Goal: Book appointment/travel/reservation

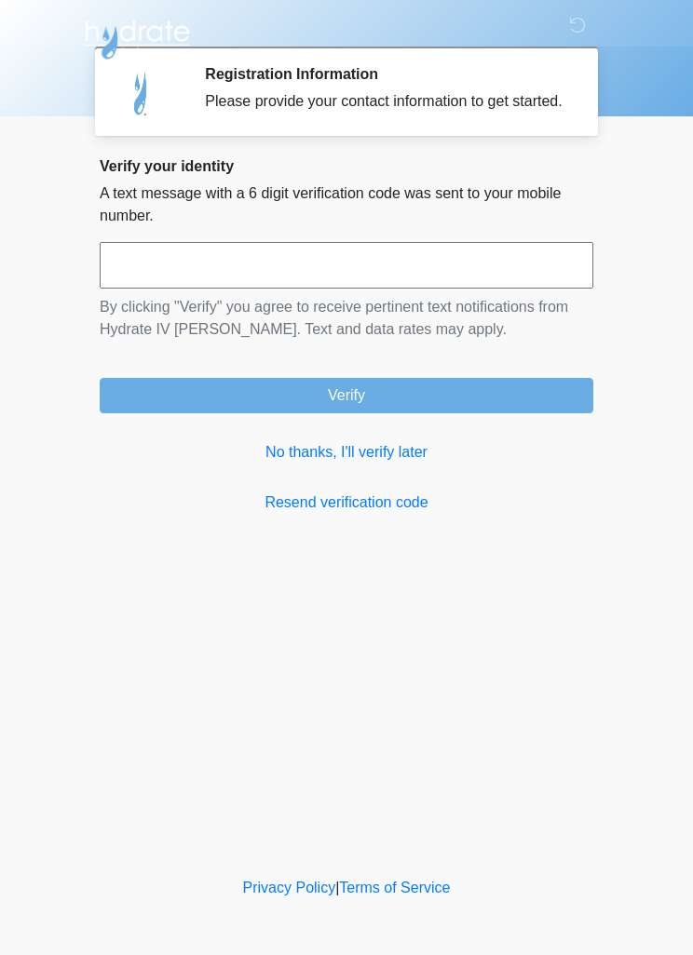
click at [376, 464] on link "No thanks, I'll verify later" at bounding box center [346, 452] width 493 height 22
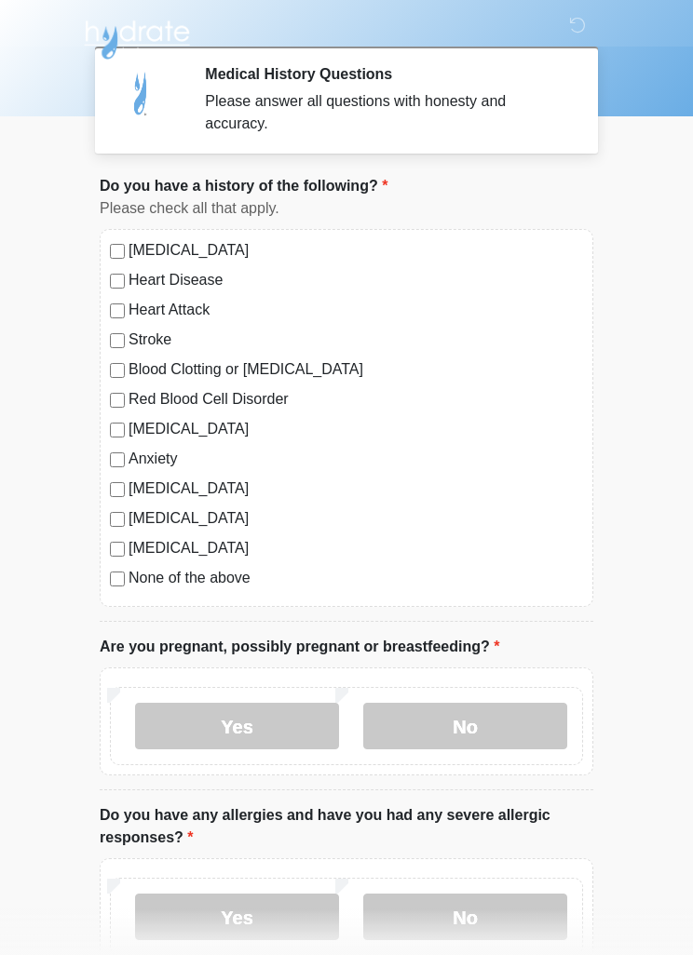
click at [520, 735] on label "No" at bounding box center [465, 726] width 204 height 47
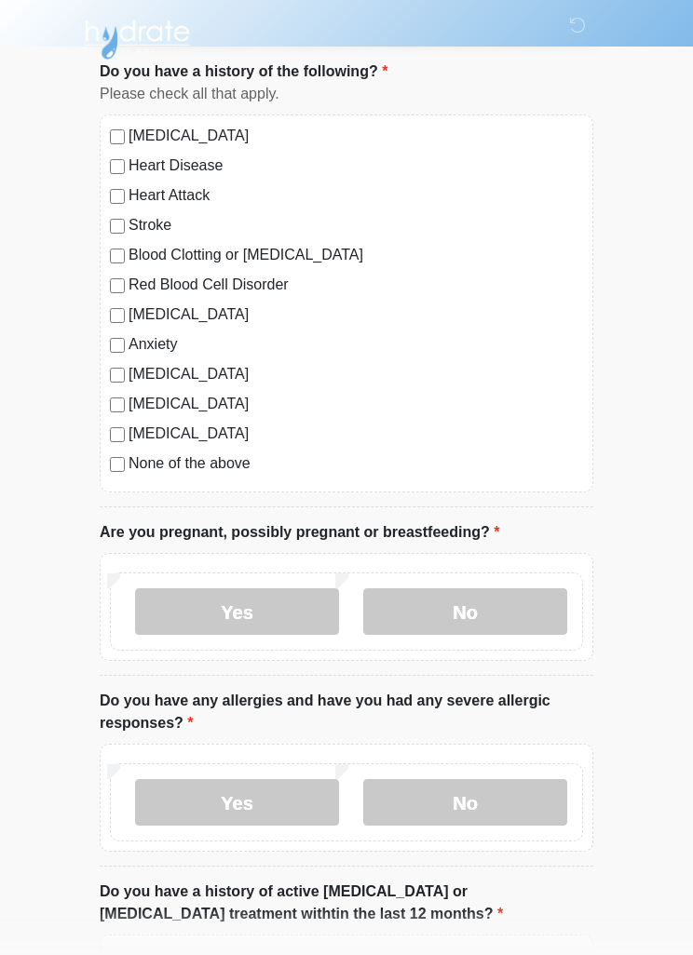
scroll to position [111, 0]
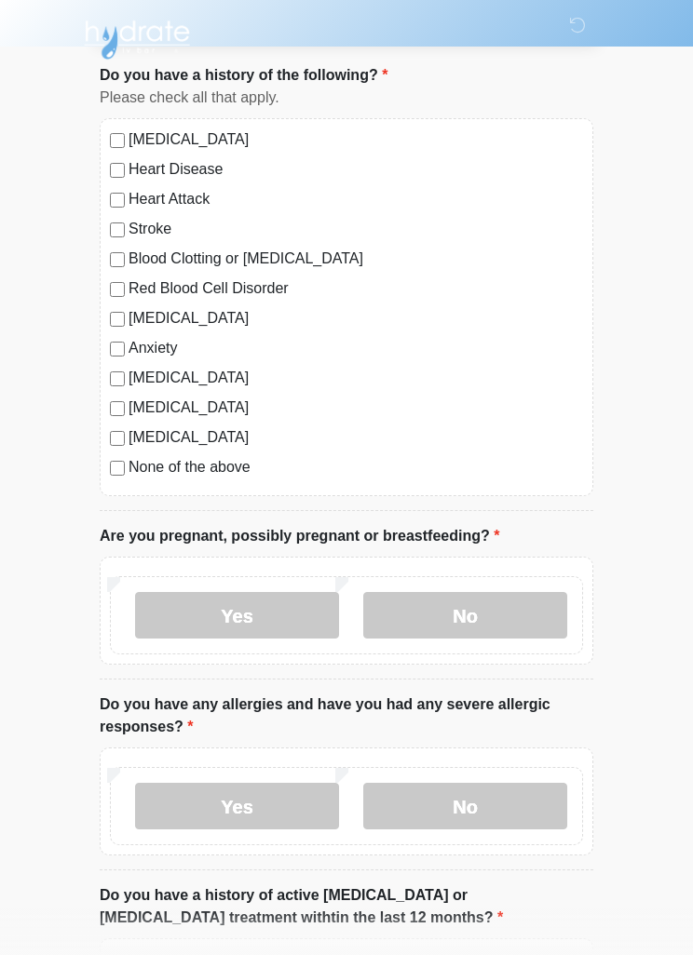
click at [515, 803] on label "No" at bounding box center [465, 806] width 204 height 47
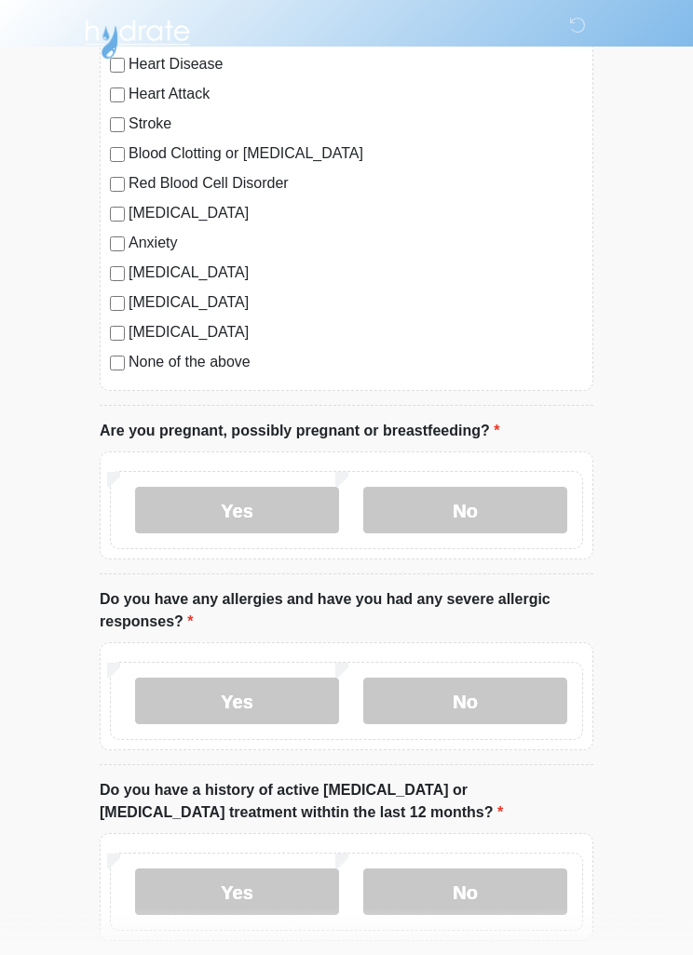
scroll to position [224, 0]
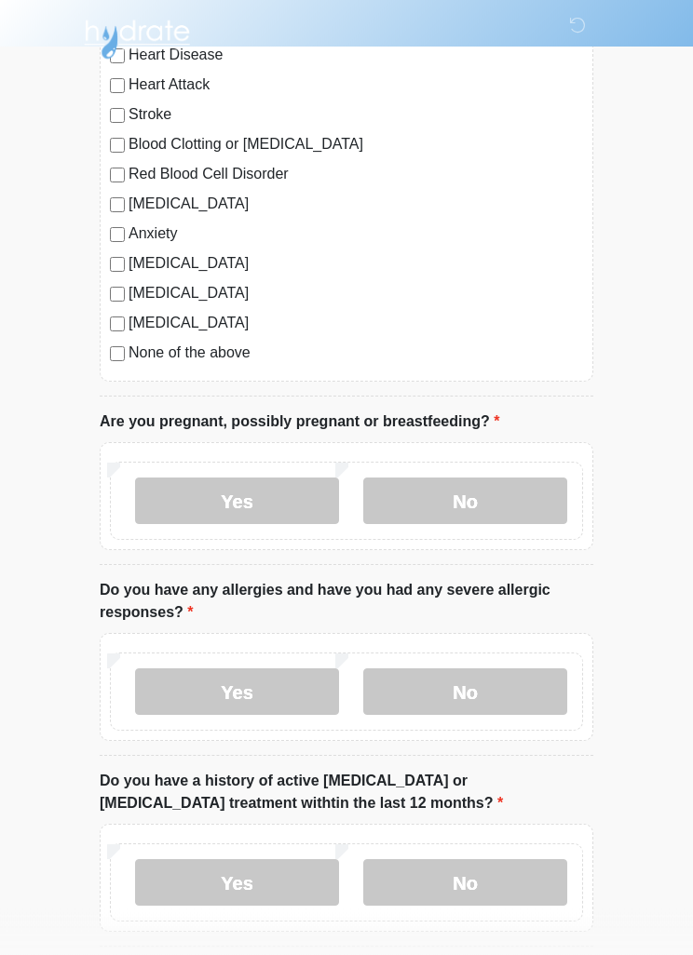
click at [483, 884] on label "No" at bounding box center [465, 883] width 204 height 47
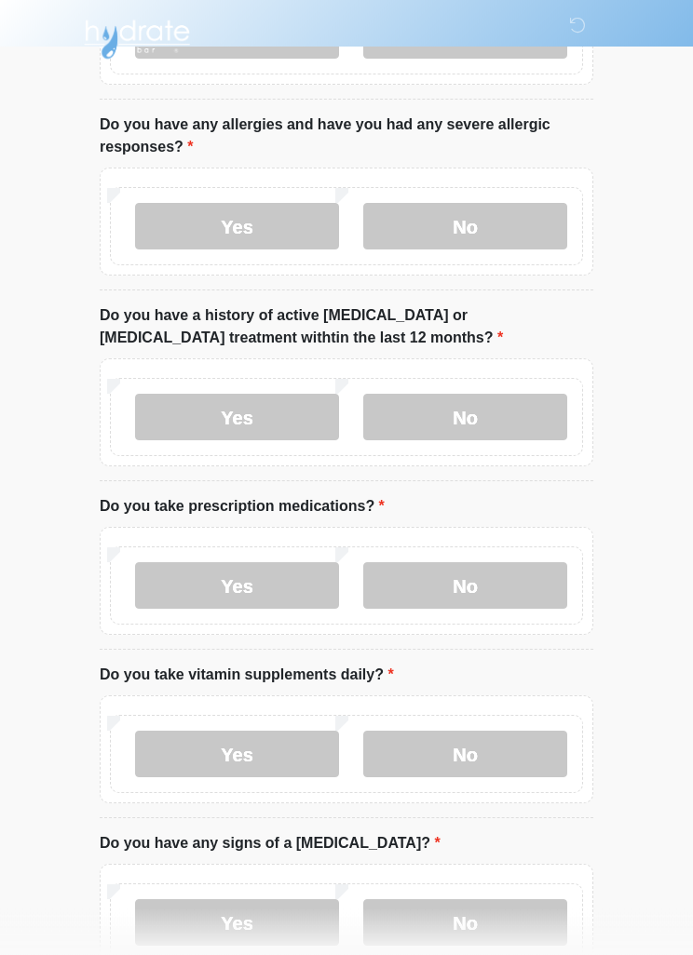
click at [492, 590] on label "No" at bounding box center [465, 586] width 204 height 47
click at [505, 747] on label "No" at bounding box center [465, 754] width 204 height 47
click at [509, 925] on label "No" at bounding box center [465, 922] width 204 height 47
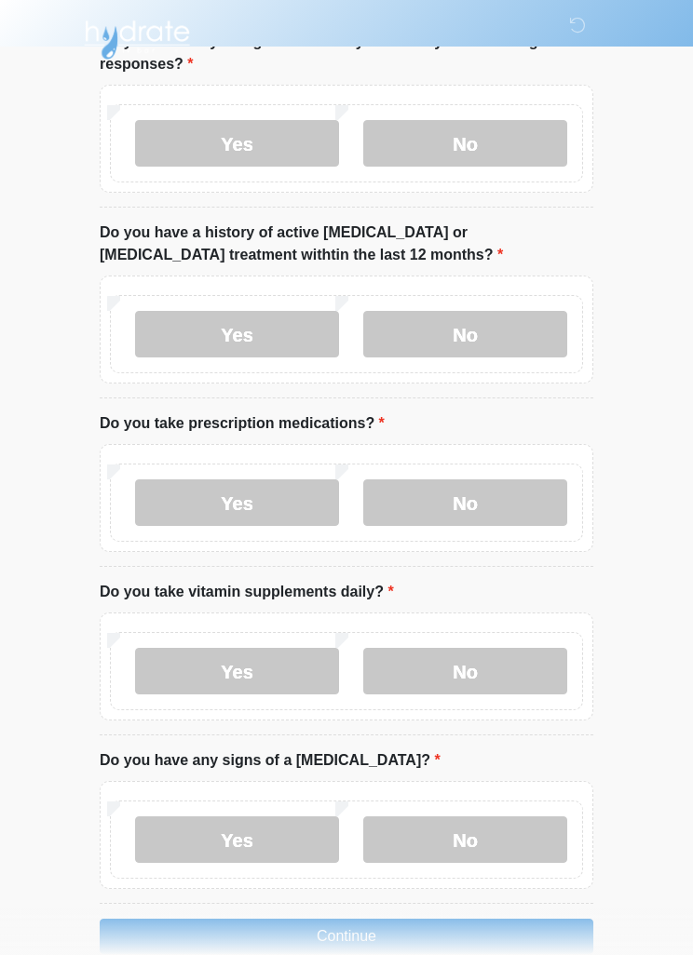
scroll to position [811, 0]
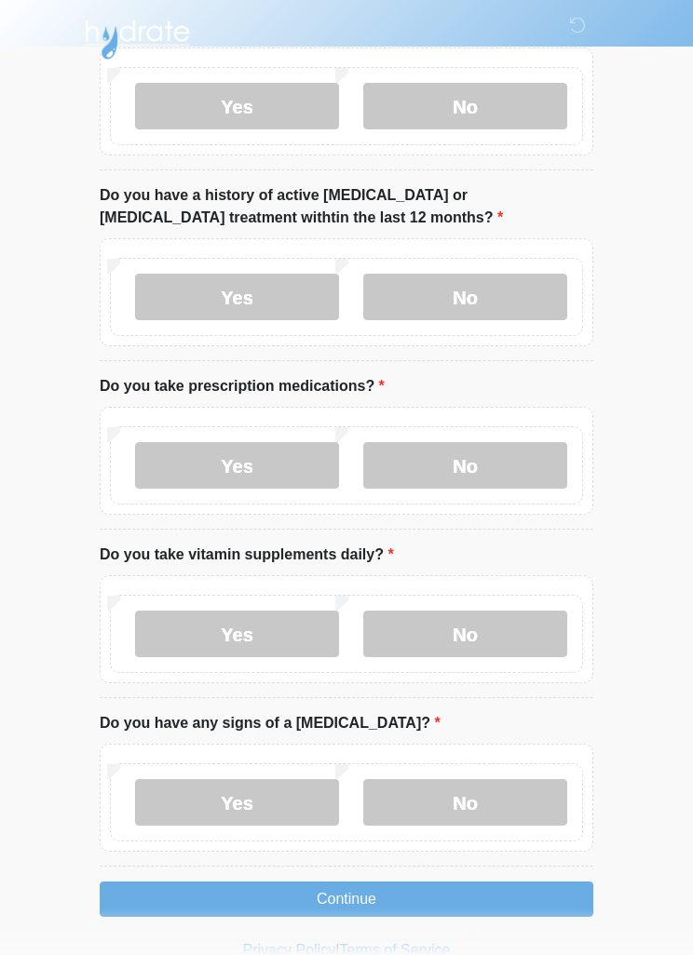
click at [323, 884] on button "Continue" at bounding box center [346, 899] width 493 height 35
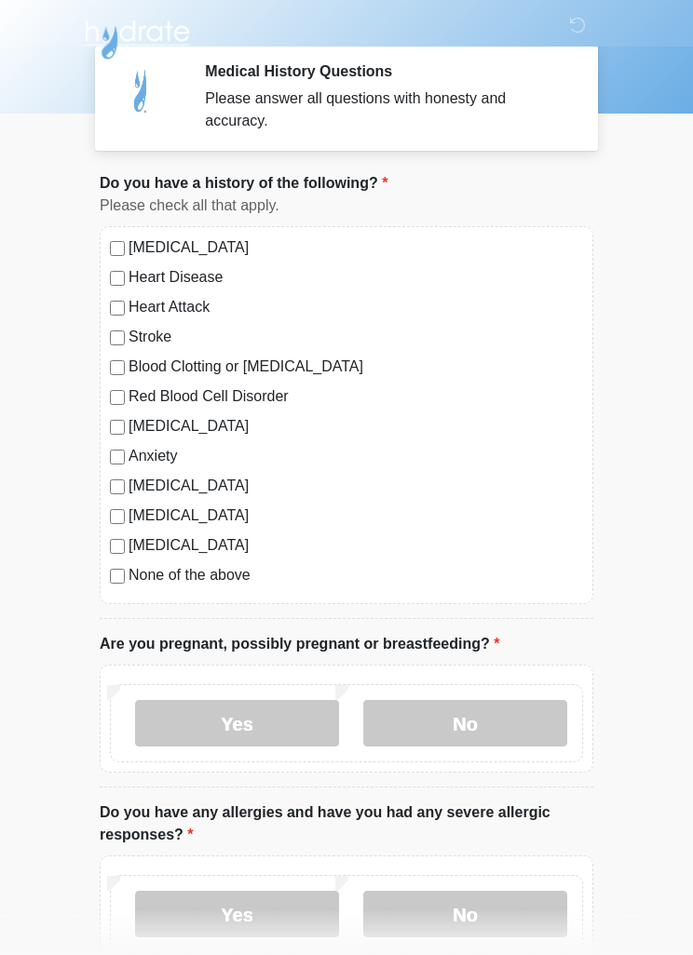
scroll to position [0, 0]
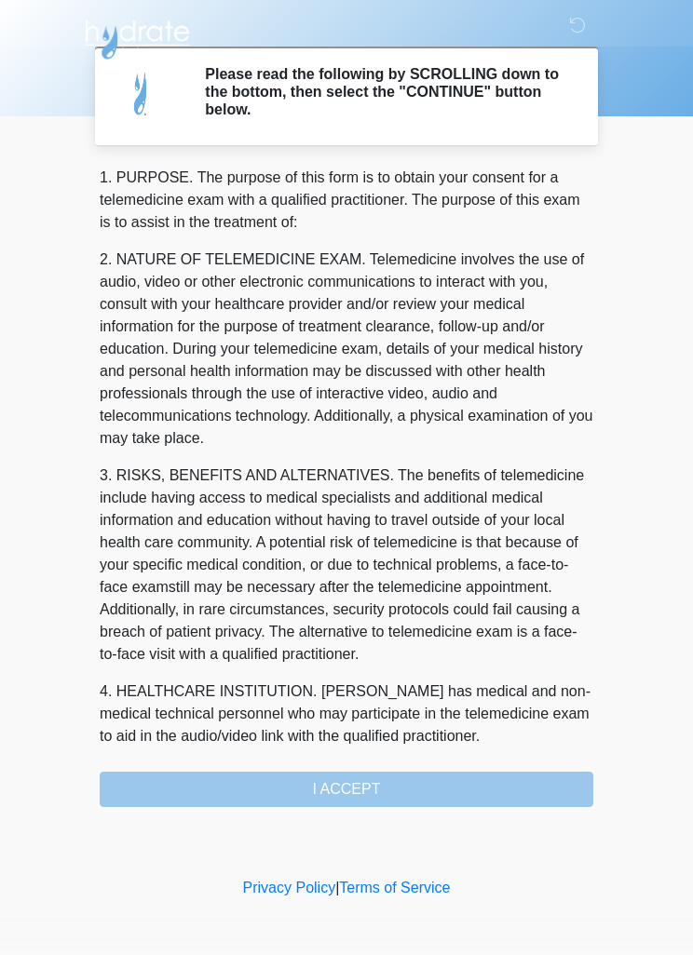
click at [438, 789] on div "1. PURPOSE. The purpose of this form is to obtain your consent for a telemedici…" at bounding box center [346, 487] width 493 height 641
click at [451, 798] on div "1. PURPOSE. The purpose of this form is to obtain your consent for a telemedici…" at bounding box center [346, 487] width 493 height 641
click at [469, 791] on div "1. PURPOSE. The purpose of this form is to obtain your consent for a telemedici…" at bounding box center [346, 487] width 493 height 641
click at [516, 745] on p "4. HEALTHCARE INSTITUTION. Hydrate IV Bar - Chandler has medical and non-medica…" at bounding box center [346, 714] width 493 height 67
click at [479, 782] on div "1. PURPOSE. The purpose of this form is to obtain your consent for a telemedici…" at bounding box center [346, 487] width 493 height 641
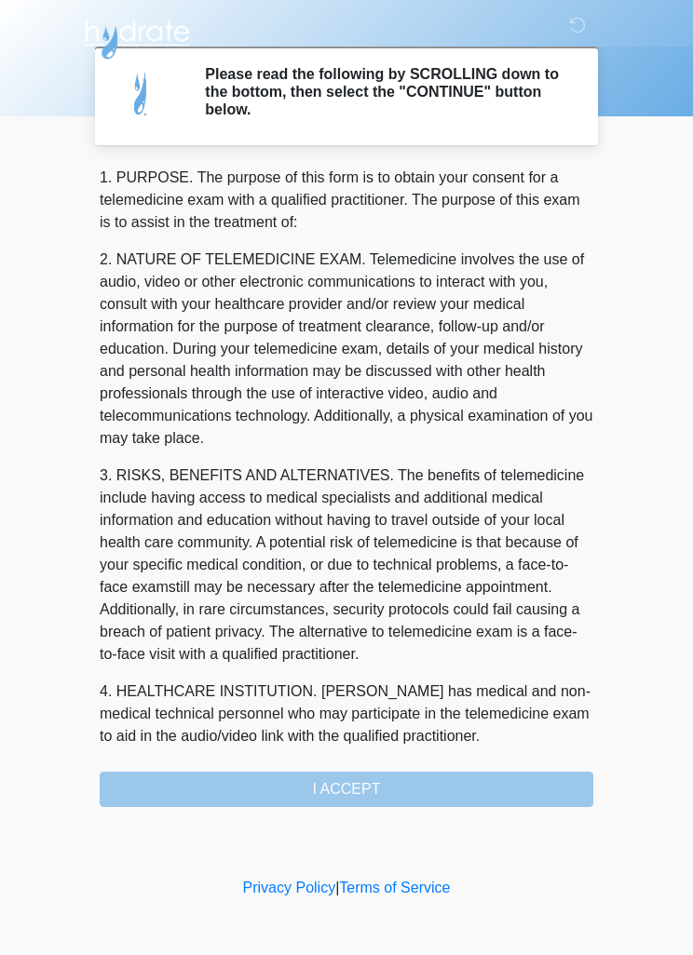
click at [359, 774] on div "1. PURPOSE. The purpose of this form is to obtain your consent for a telemedici…" at bounding box center [346, 487] width 493 height 641
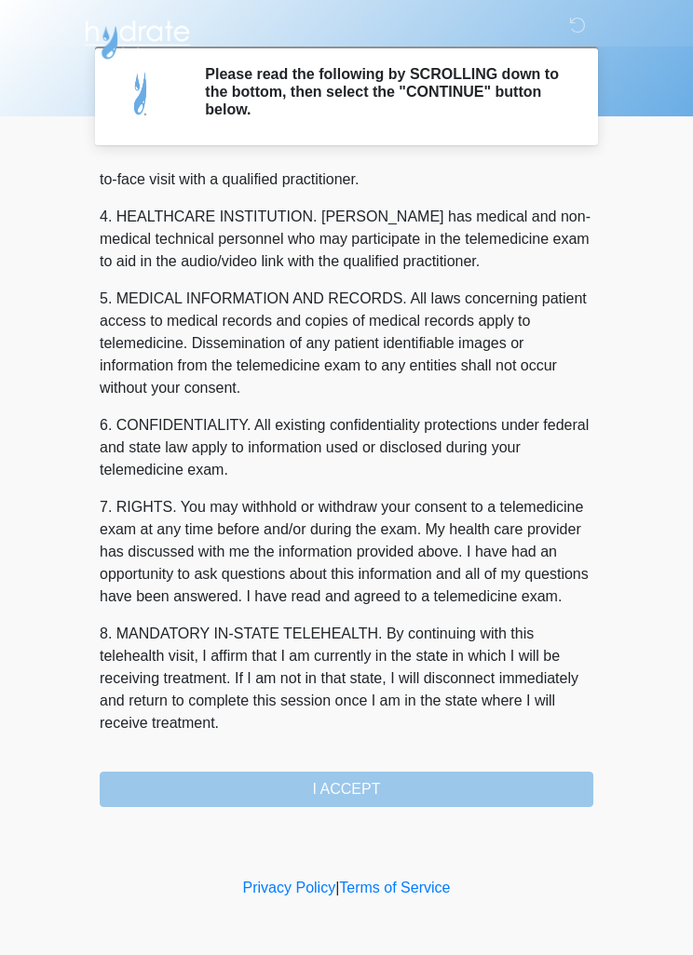
scroll to position [519, 0]
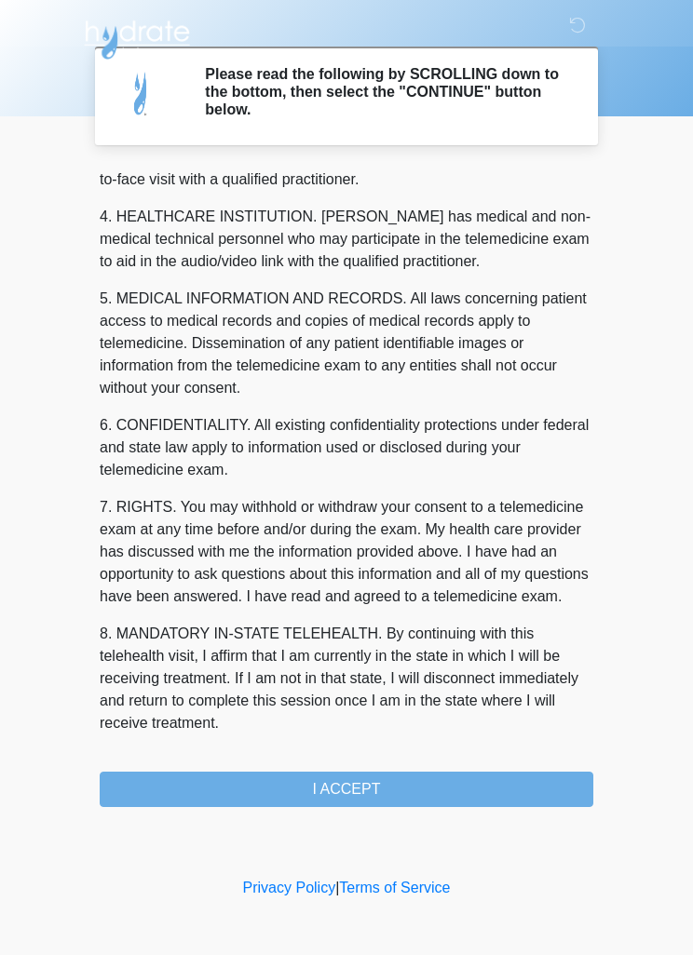
click at [355, 795] on button "I ACCEPT" at bounding box center [346, 789] width 493 height 35
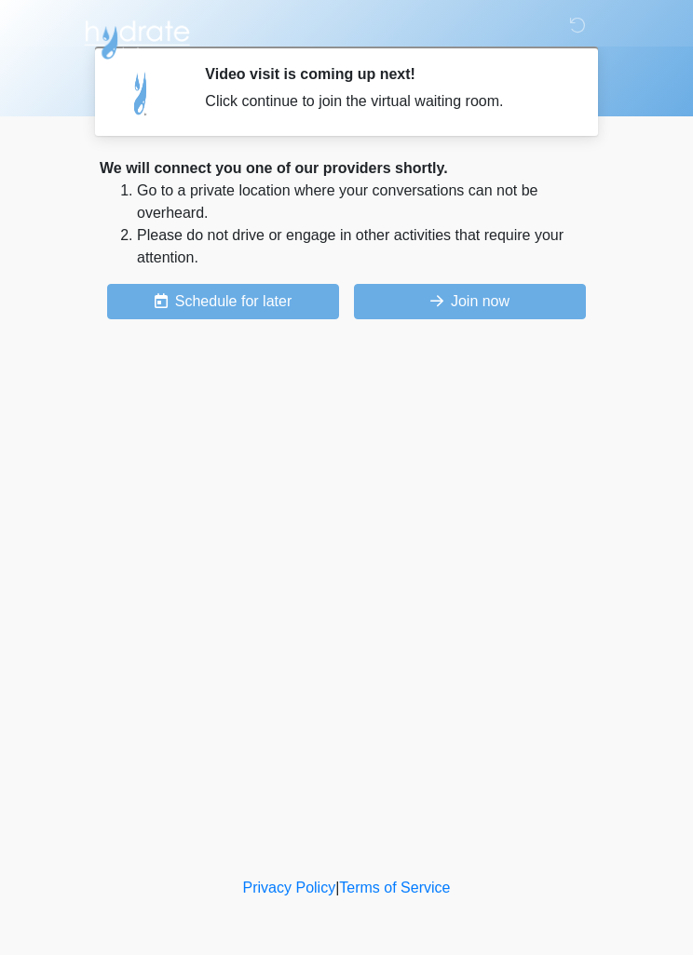
click at [523, 306] on button "Join now" at bounding box center [470, 301] width 232 height 35
